Goal: Task Accomplishment & Management: Manage account settings

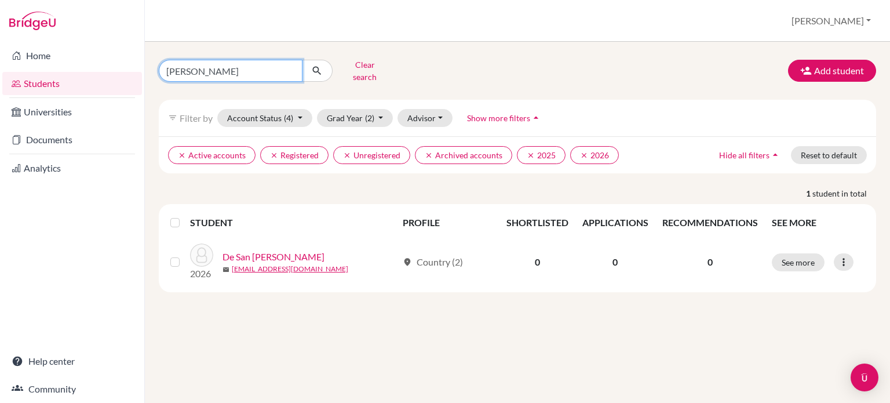
click at [293, 67] on input "[PERSON_NAME]" at bounding box center [231, 71] width 144 height 22
click at [290, 67] on input "[PERSON_NAME]" at bounding box center [231, 71] width 144 height 22
type input "[PERSON_NAME]"
click button "submit" at bounding box center [317, 71] width 31 height 22
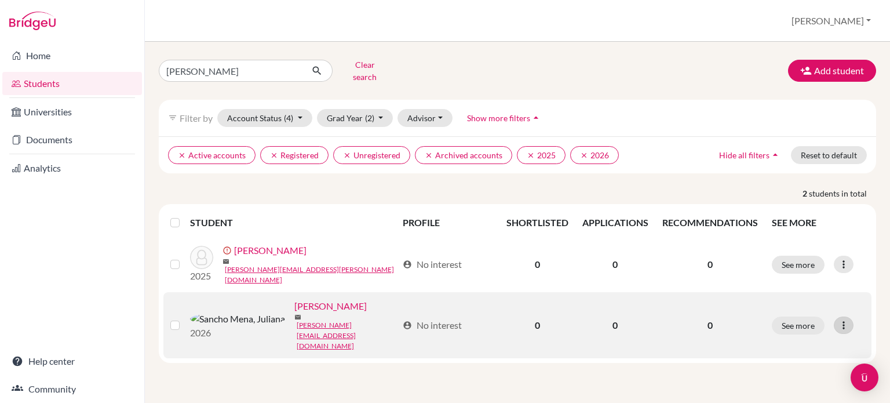
click at [843, 319] on icon at bounding box center [844, 325] width 12 height 12
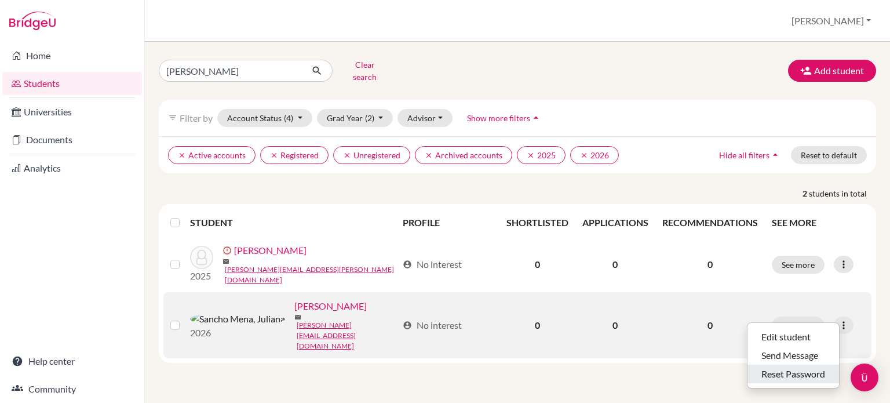
click at [791, 364] on button "Reset Password" at bounding box center [793, 373] width 92 height 19
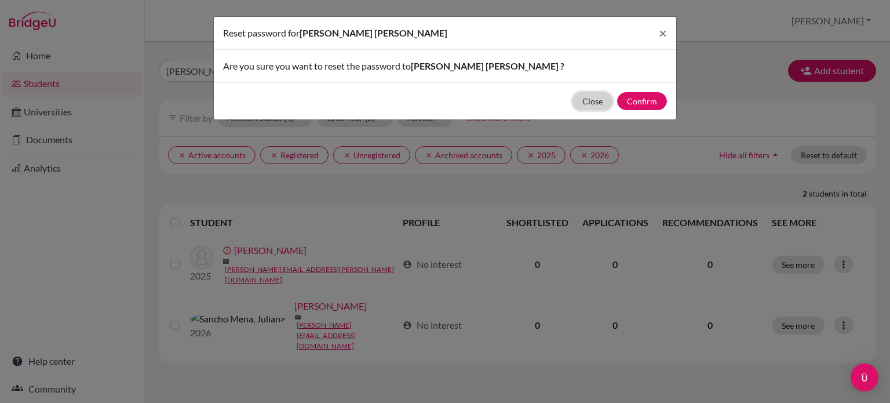
click at [600, 102] on button "Close" at bounding box center [592, 101] width 40 height 18
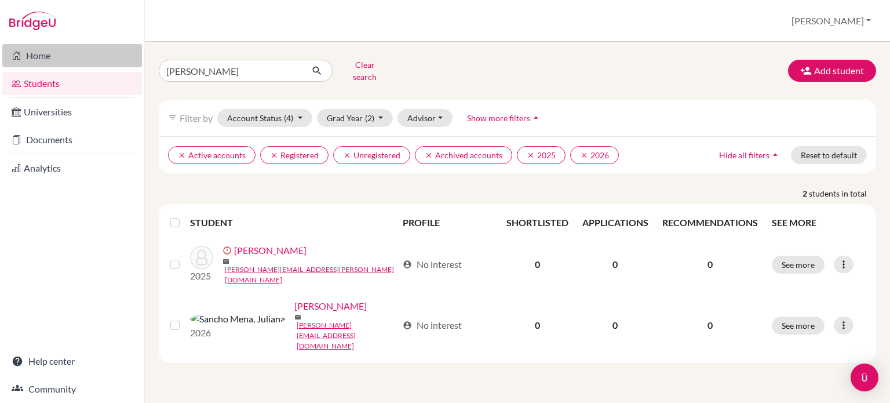
click at [42, 53] on link "Home" at bounding box center [72, 55] width 140 height 23
